Goal: Navigation & Orientation: Find specific page/section

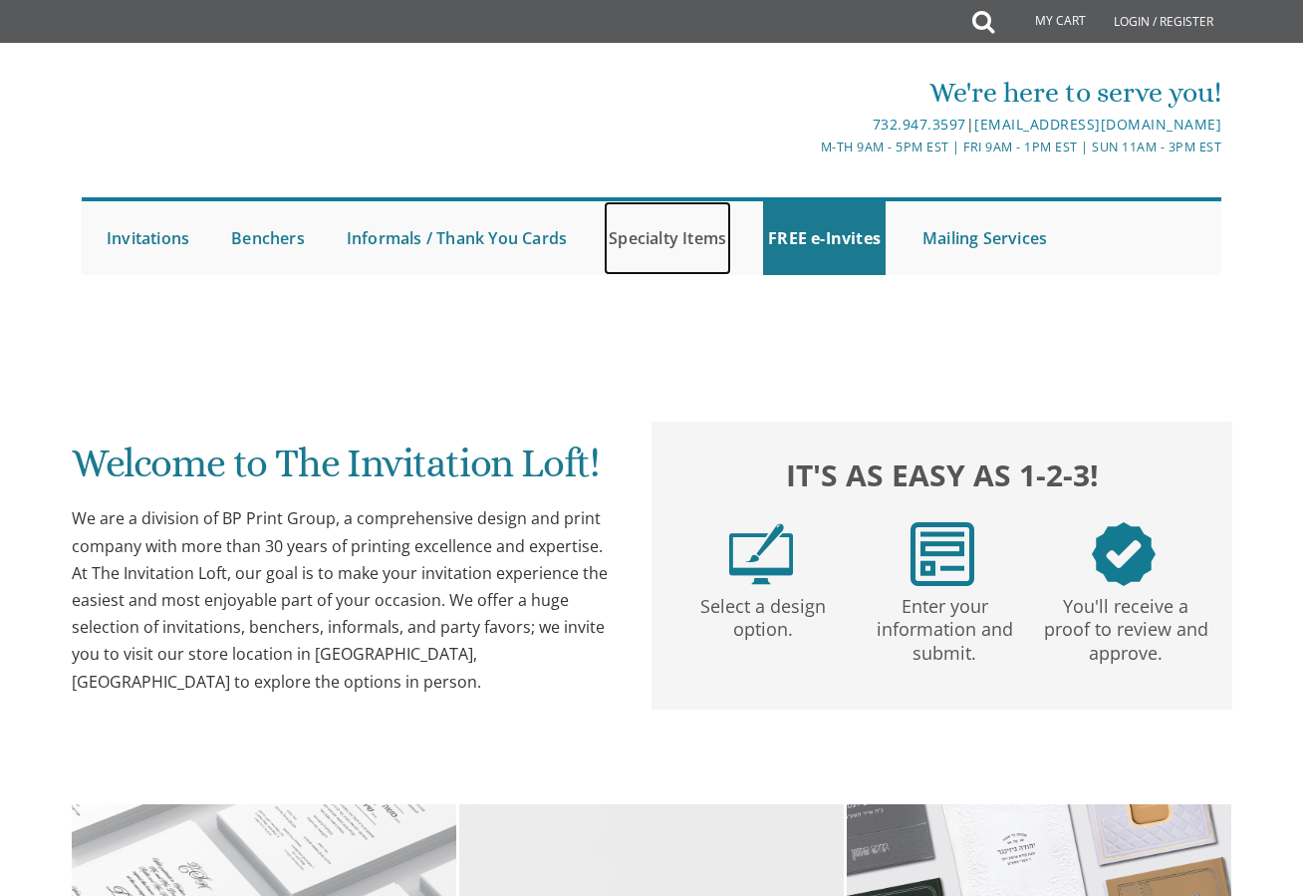
click at [676, 234] on link "Specialty Items" at bounding box center [668, 238] width 128 height 74
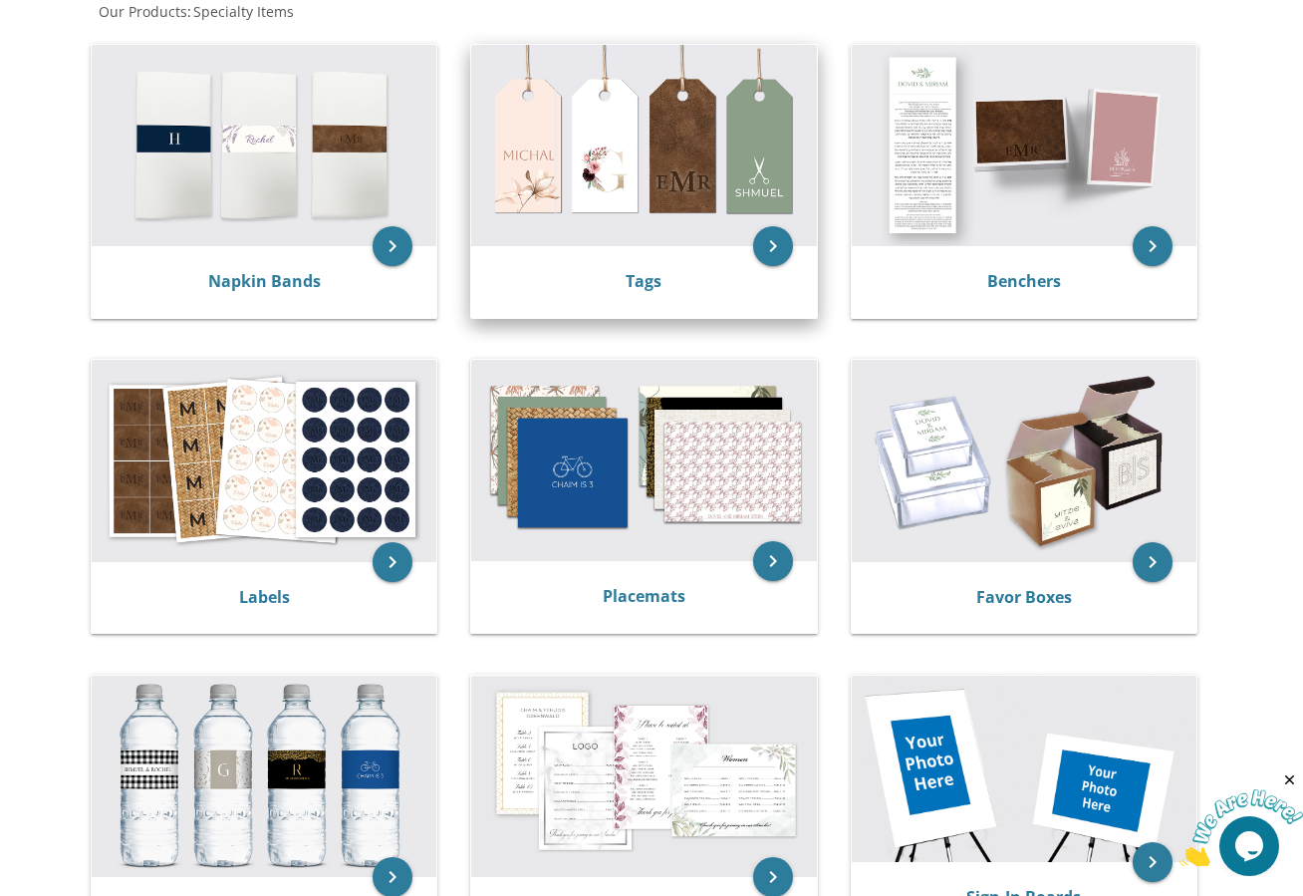
scroll to position [199, 0]
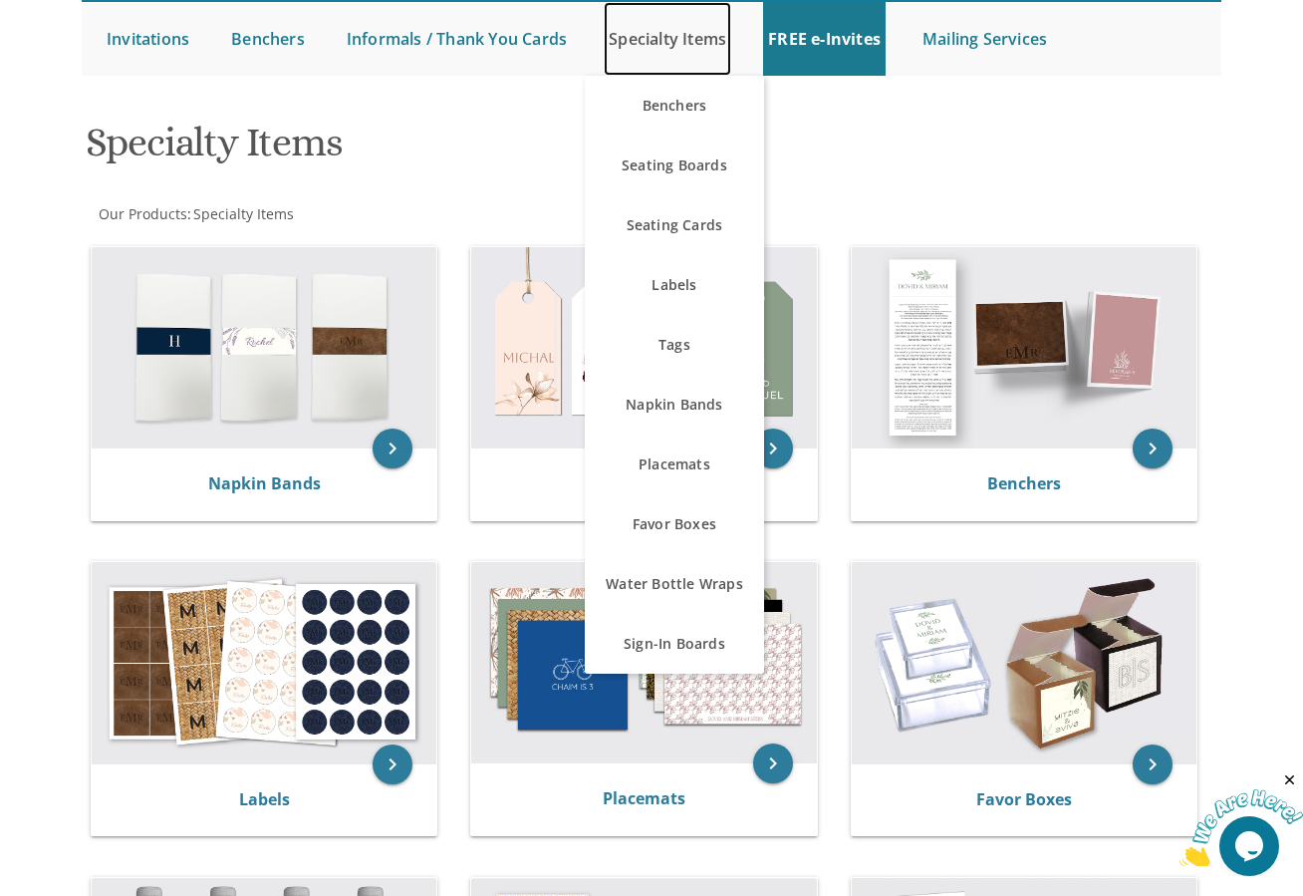
click at [661, 37] on link "Specialty Items" at bounding box center [668, 39] width 128 height 74
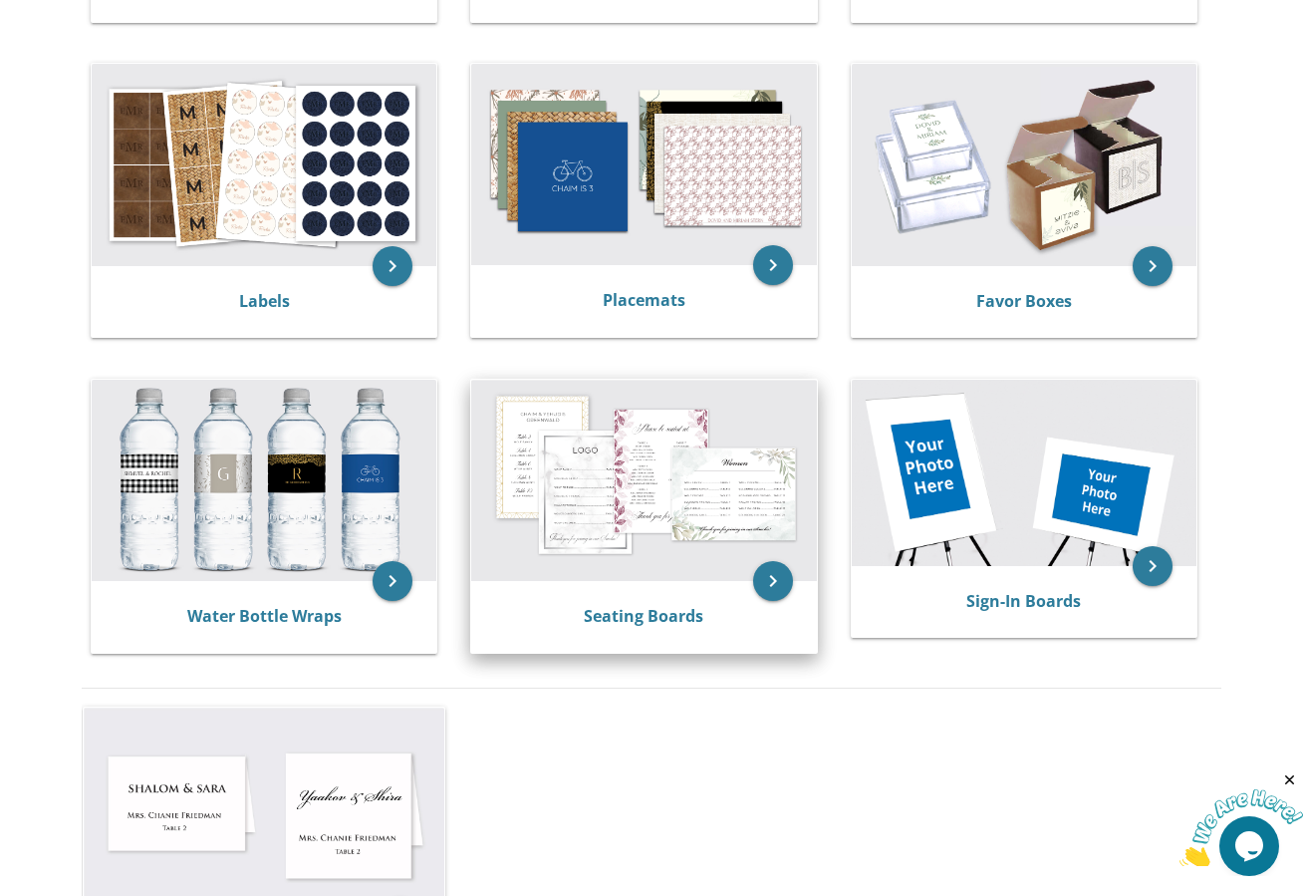
scroll to position [897, 0]
